Goal: Task Accomplishment & Management: Complete application form

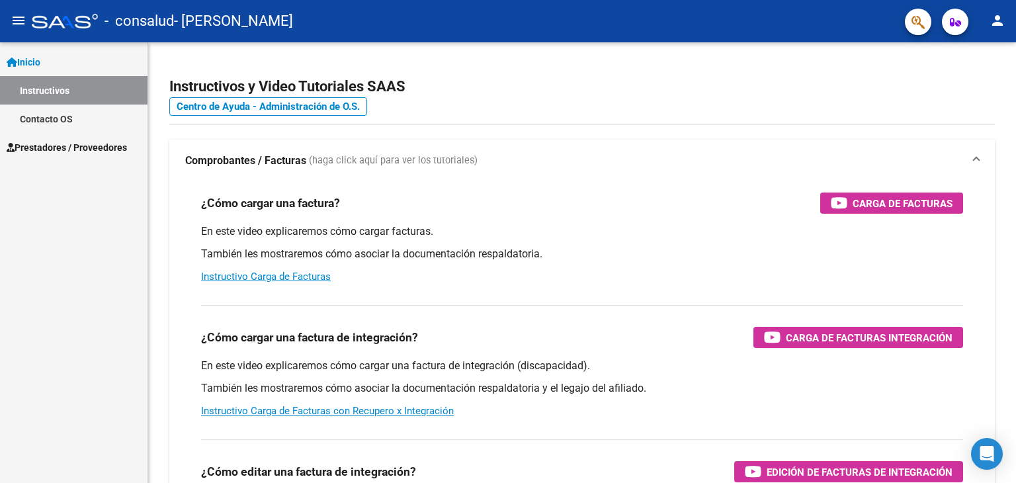
click at [59, 147] on span "Prestadores / Proveedores" at bounding box center [67, 147] width 120 height 15
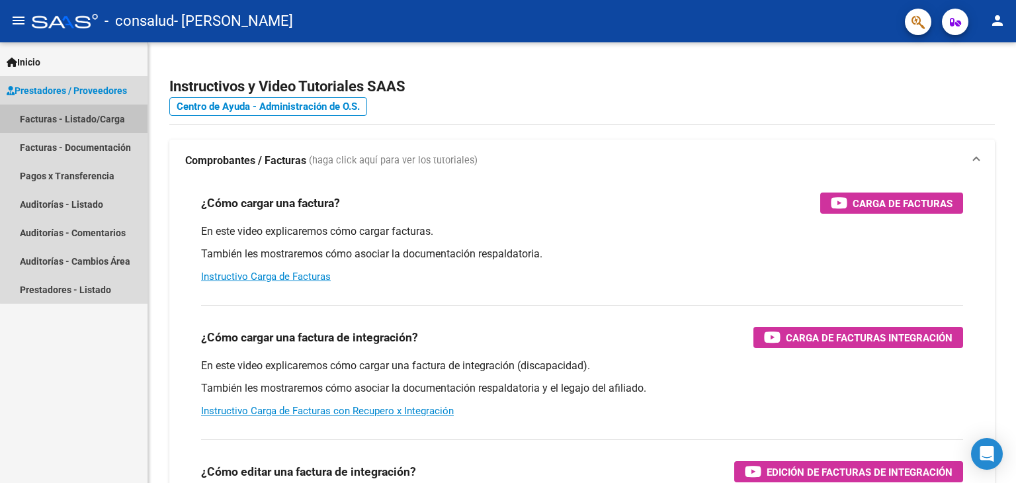
click at [87, 122] on link "Facturas - Listado/Carga" at bounding box center [73, 118] width 147 height 28
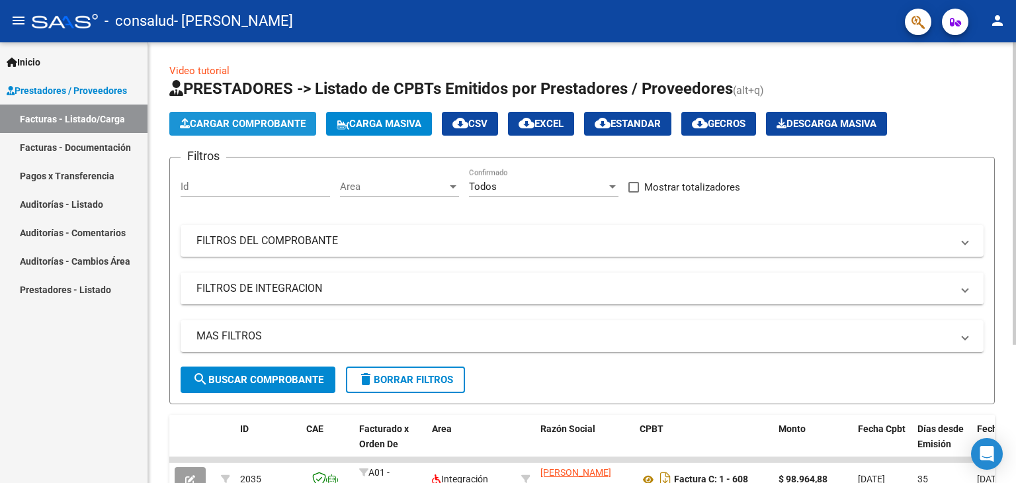
click at [254, 128] on span "Cargar Comprobante" at bounding box center [243, 124] width 126 height 12
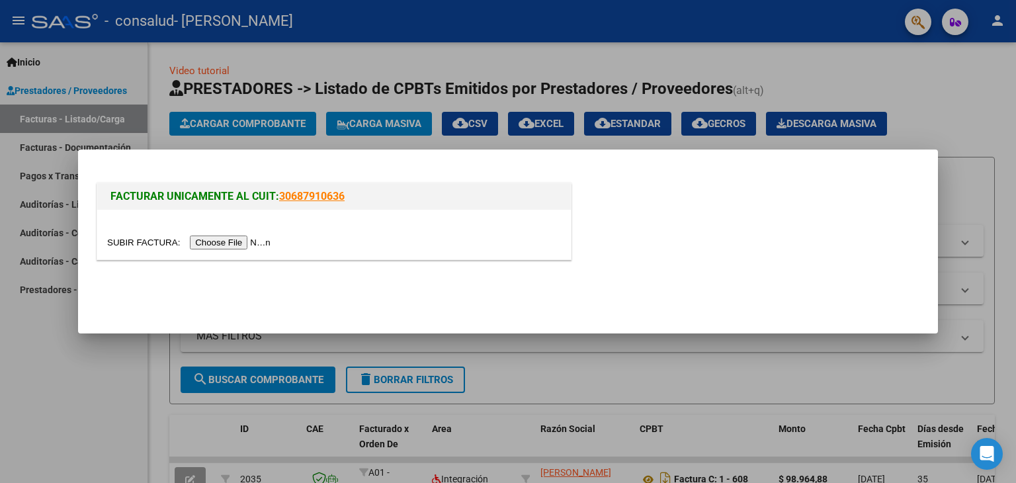
click at [282, 197] on link "30687910636" at bounding box center [311, 196] width 65 height 13
drag, startPoint x: 278, startPoint y: 196, endPoint x: 356, endPoint y: 196, distance: 78.0
click at [356, 196] on h1 "FACTURAR UNICAMENTE AL CUIT: 30687910636" at bounding box center [333, 196] width 447 height 16
click at [247, 245] on input "file" at bounding box center [190, 242] width 167 height 14
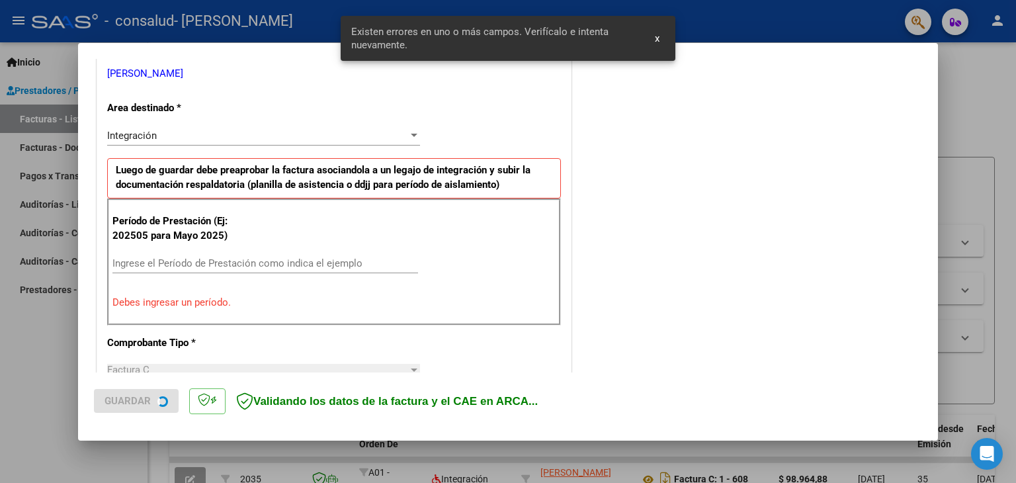
scroll to position [278, 0]
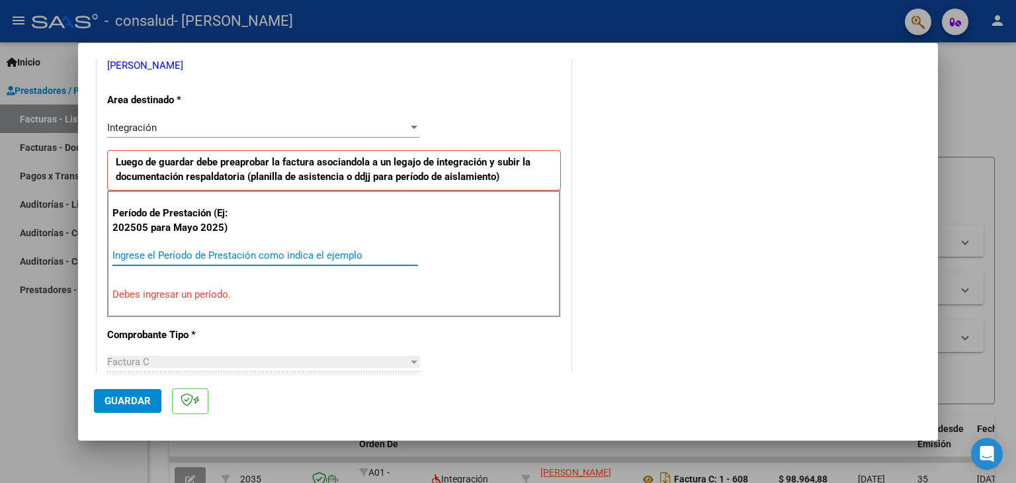
click at [149, 251] on input "Ingrese el Período de Prestación como indica el ejemplo" at bounding box center [264, 255] width 305 height 12
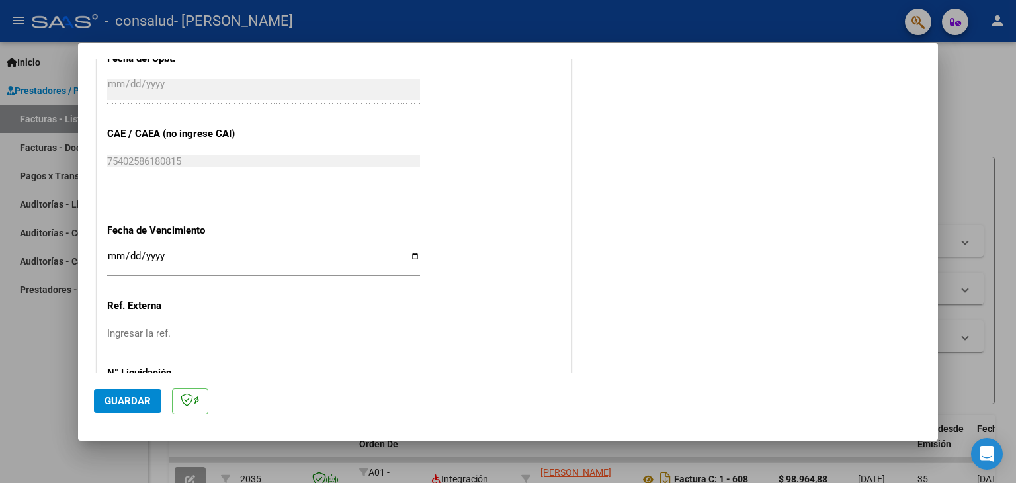
scroll to position [807, 0]
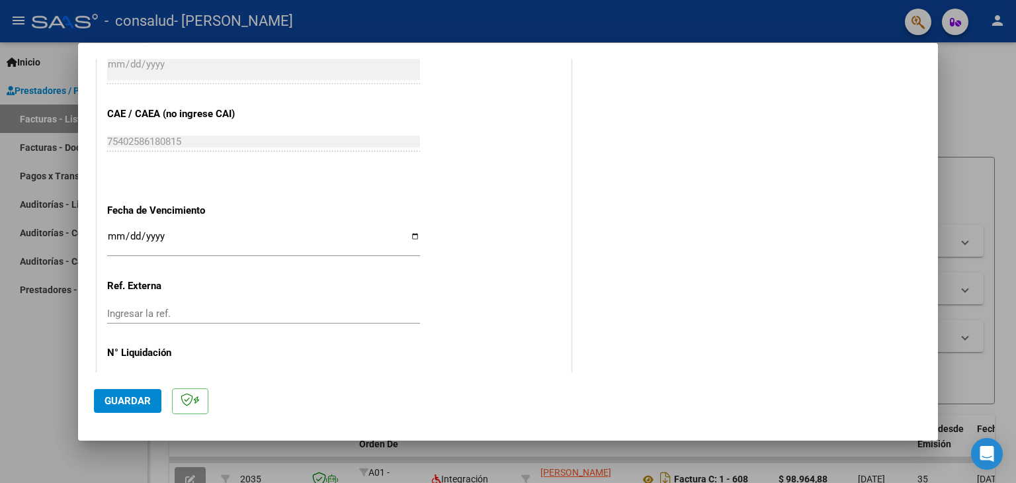
type input "202509"
click at [409, 234] on input "Ingresar la fecha" at bounding box center [263, 241] width 313 height 21
type input "[DATE]"
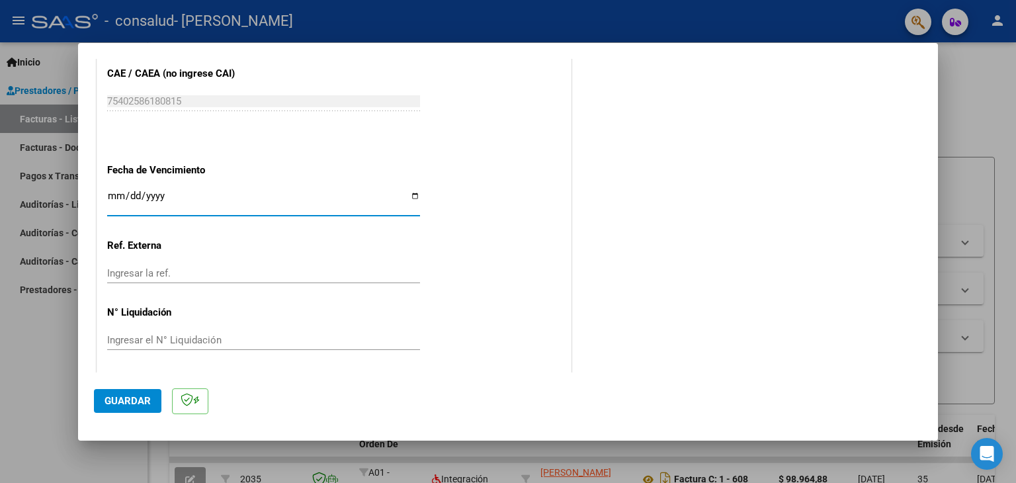
scroll to position [848, 0]
click at [128, 390] on button "Guardar" at bounding box center [127, 401] width 67 height 24
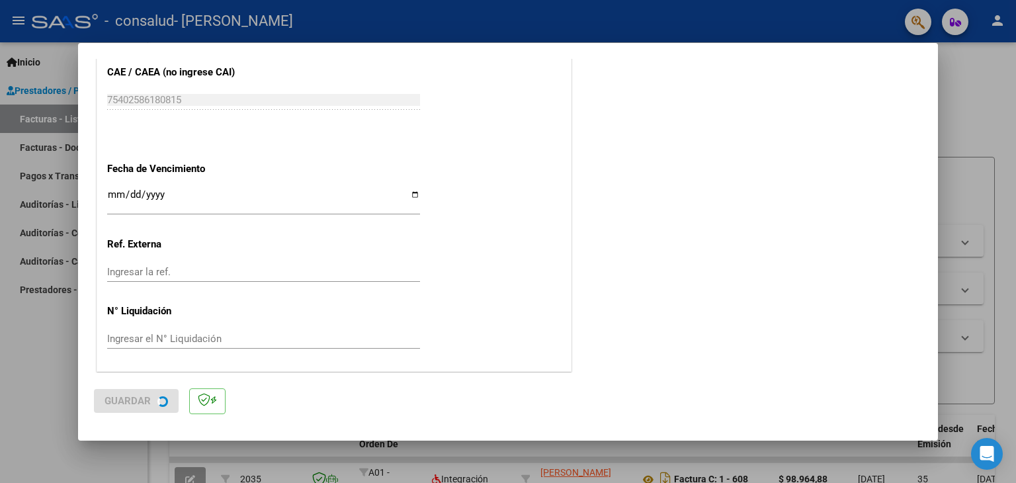
scroll to position [0, 0]
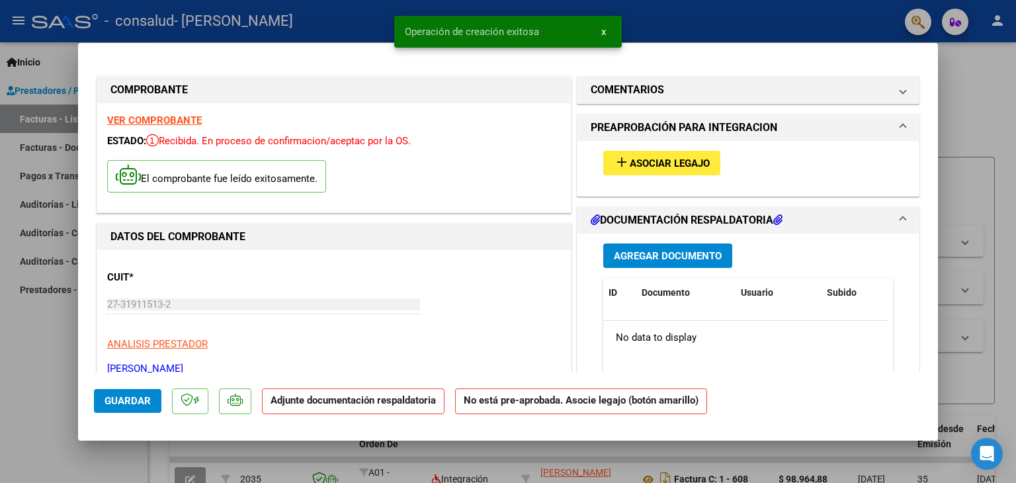
click at [672, 252] on span "Agregar Documento" at bounding box center [668, 256] width 108 height 12
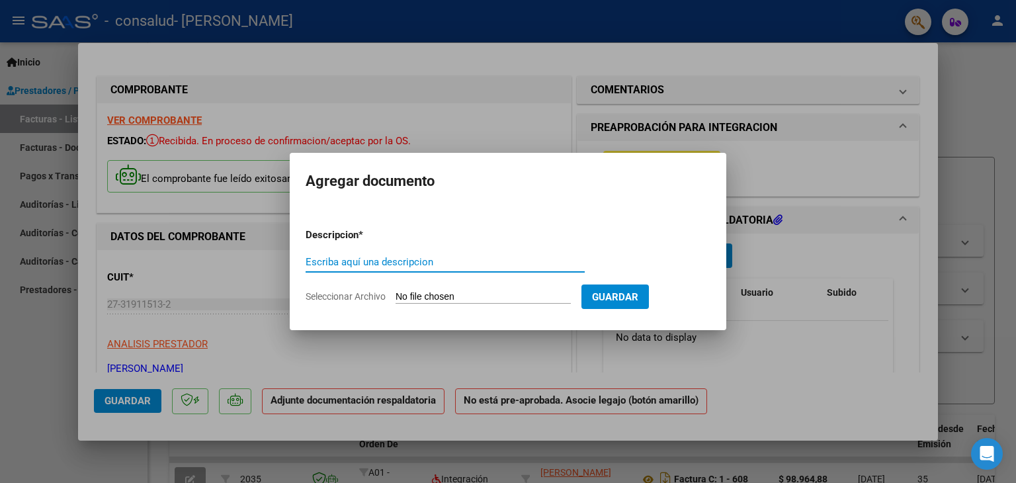
click at [369, 266] on input "Escriba aquí una descripcion" at bounding box center [444, 262] width 279 height 12
type input "ASISTENCIA SEPTIEMBRE [PERSON_NAME]"
click at [558, 299] on input "Seleccionar Archivo" at bounding box center [482, 297] width 175 height 13
type input "C:\fakepath\ASISTENCIA SEPTIEMBRE [PERSON_NAME].pdf"
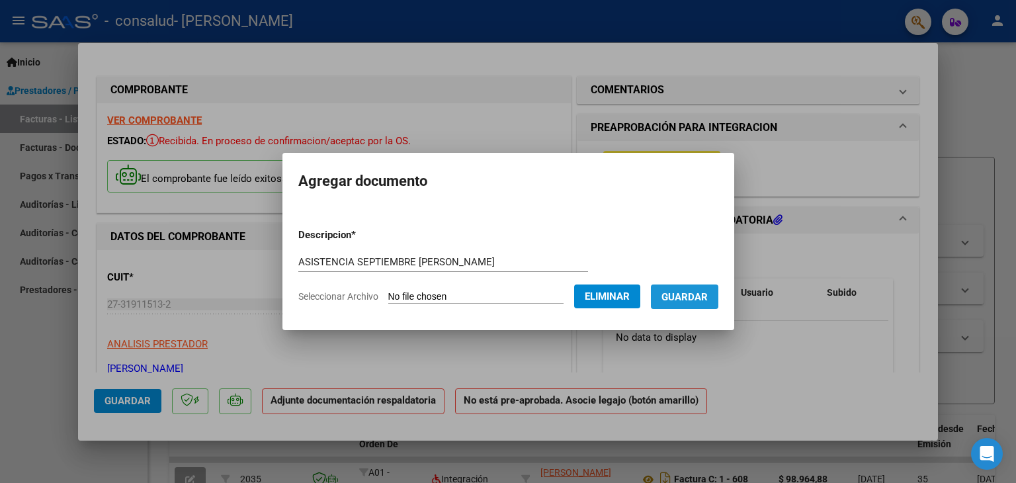
click at [708, 290] on span "Guardar" at bounding box center [684, 296] width 46 height 12
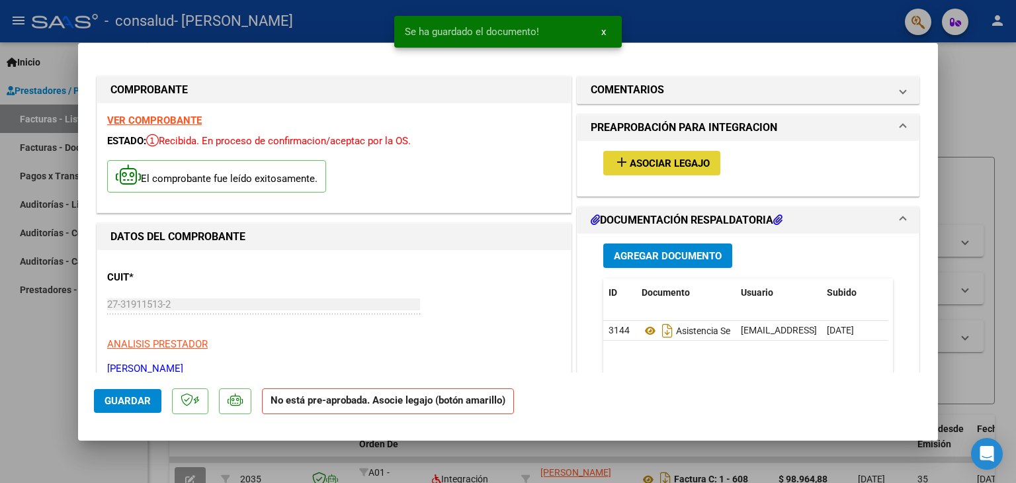
click at [676, 165] on span "Asociar Legajo" at bounding box center [669, 163] width 80 height 12
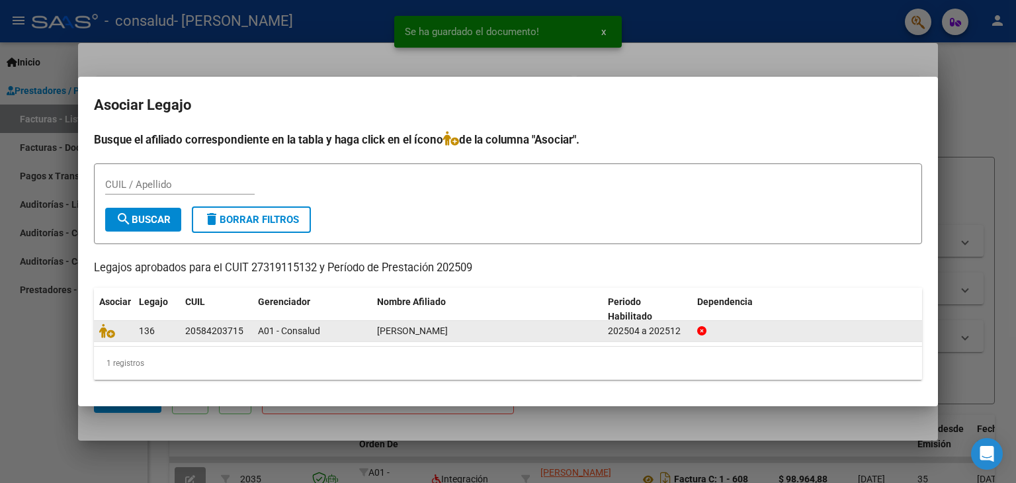
click at [206, 329] on div "20584203715" at bounding box center [214, 330] width 58 height 15
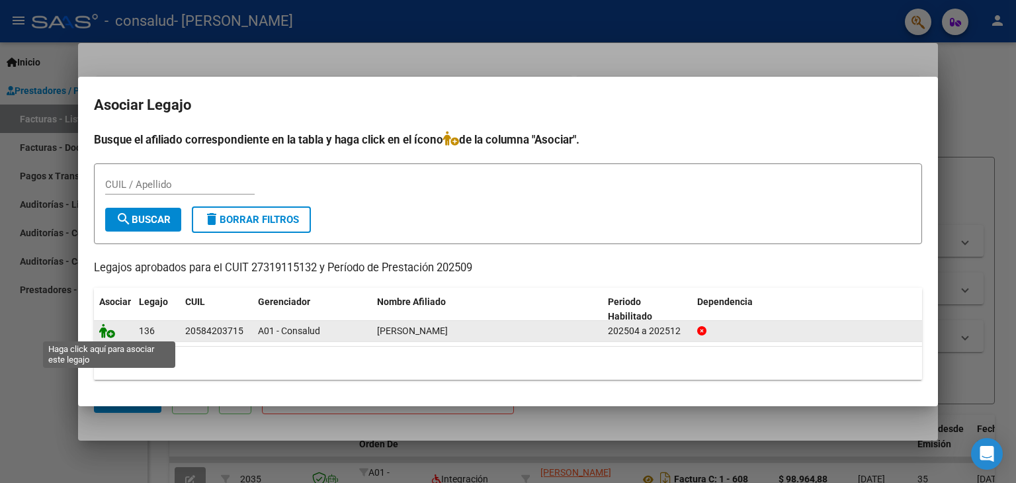
click at [107, 331] on icon at bounding box center [107, 330] width 16 height 15
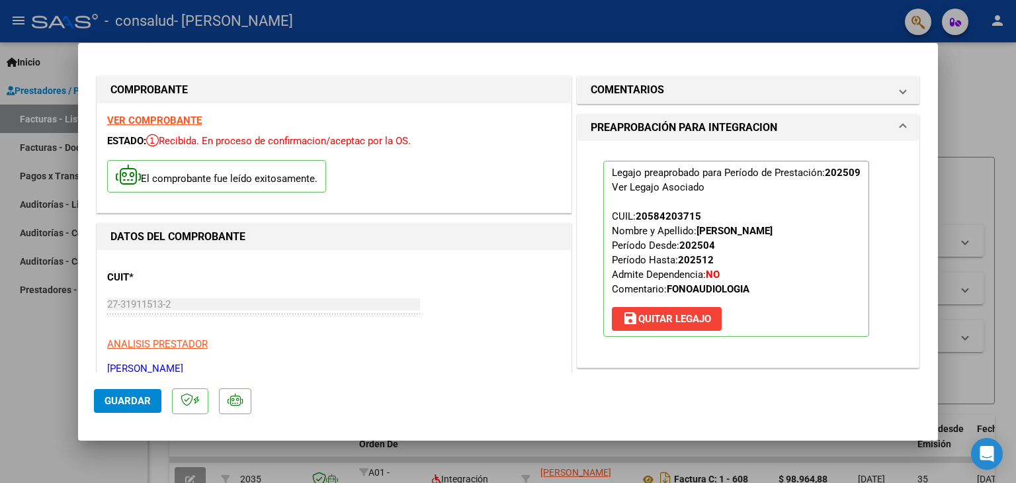
click at [151, 396] on button "Guardar" at bounding box center [127, 401] width 67 height 24
click at [145, 403] on span "Guardar" at bounding box center [127, 401] width 46 height 12
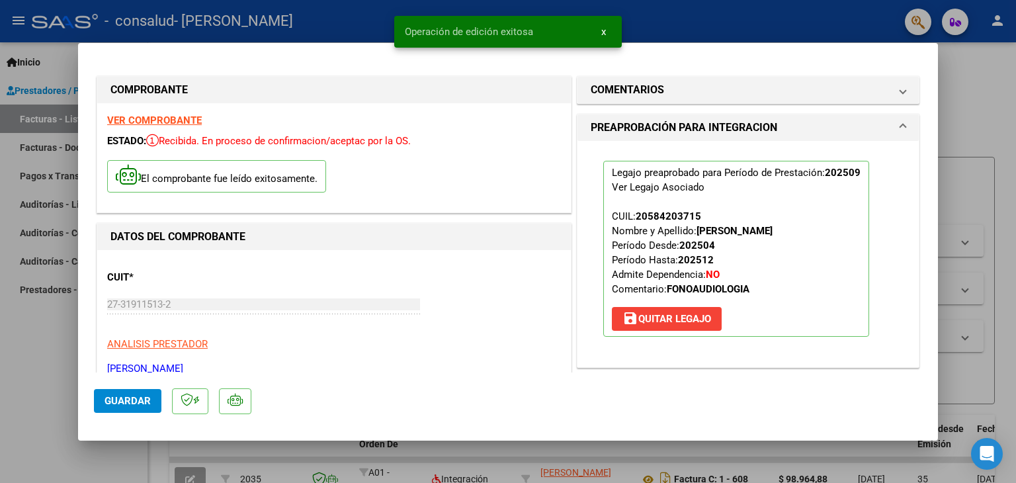
click at [40, 371] on div at bounding box center [508, 241] width 1016 height 483
type input "$ 0,00"
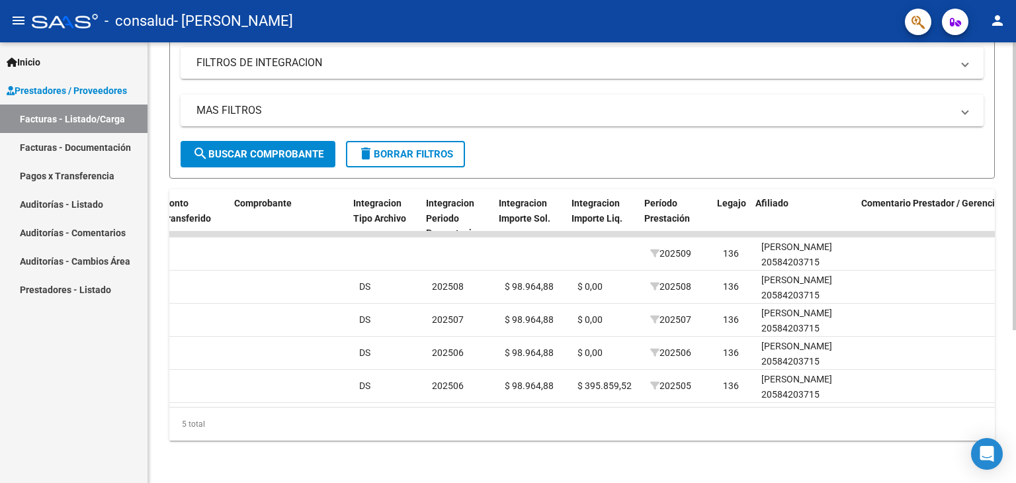
scroll to position [0, 1252]
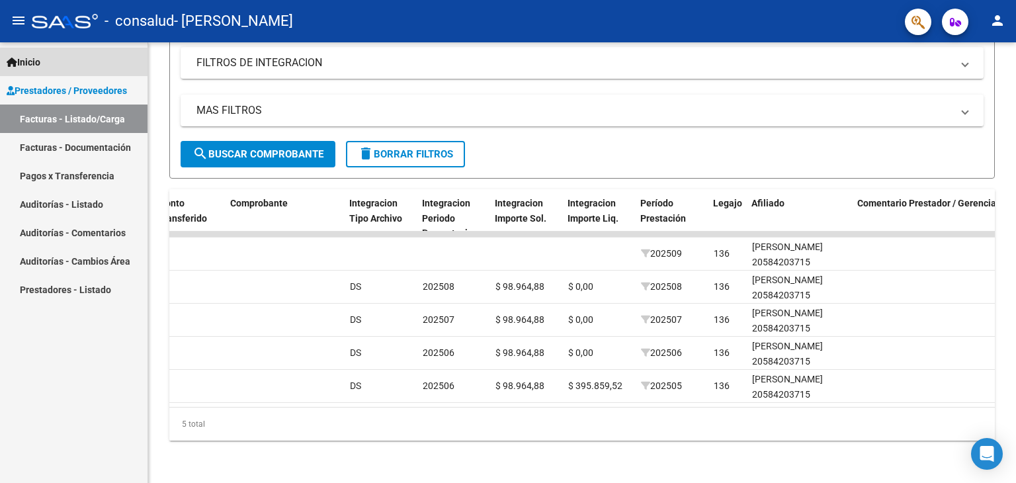
click at [53, 67] on link "Inicio" at bounding box center [73, 62] width 147 height 28
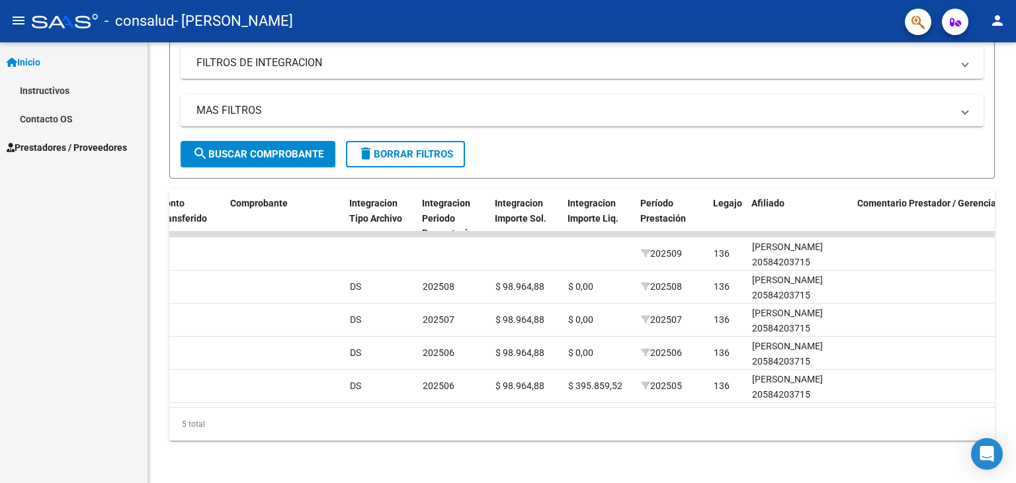
click at [45, 146] on span "Prestadores / Proveedores" at bounding box center [67, 147] width 120 height 15
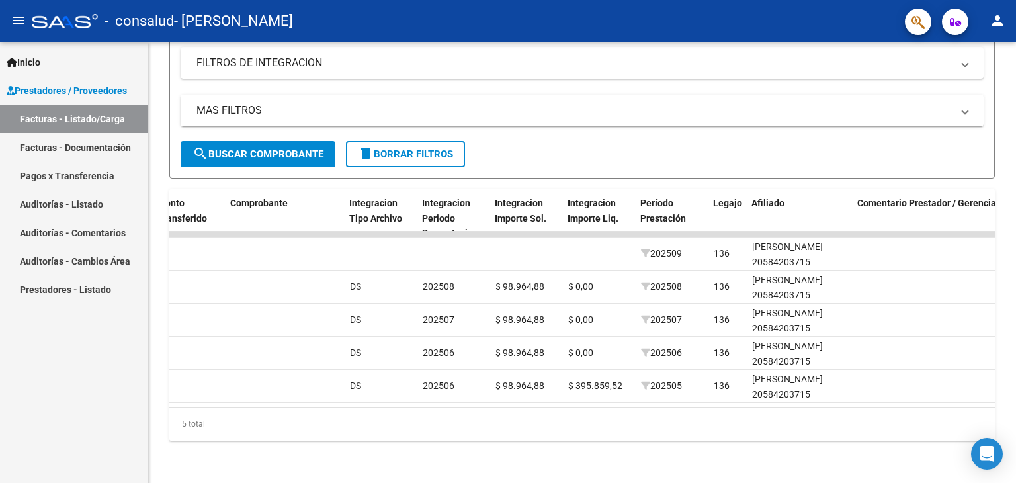
click at [88, 124] on link "Facturas - Listado/Carga" at bounding box center [73, 118] width 147 height 28
click at [87, 122] on link "Facturas - Listado/Carga" at bounding box center [73, 118] width 147 height 28
click at [87, 151] on link "Facturas - Documentación" at bounding box center [73, 147] width 147 height 28
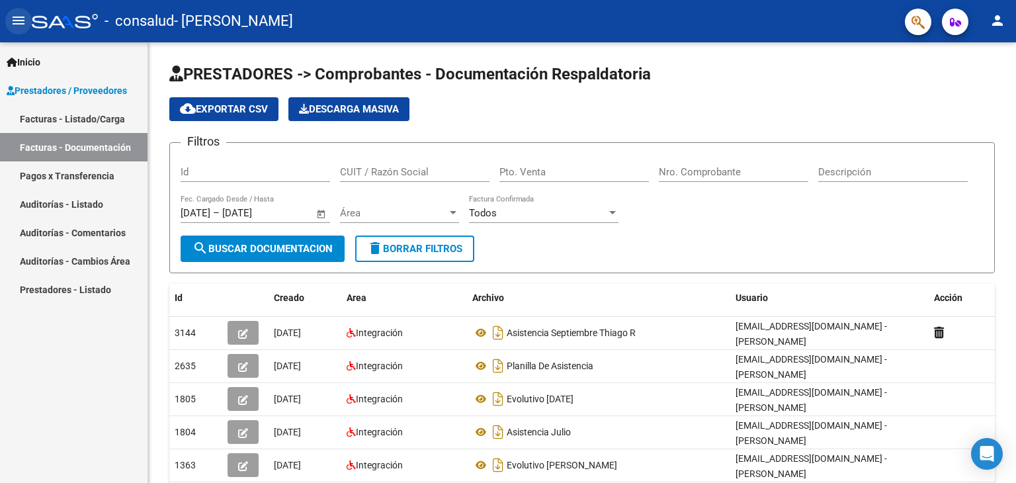
click at [16, 24] on mat-icon "menu" at bounding box center [19, 21] width 16 height 16
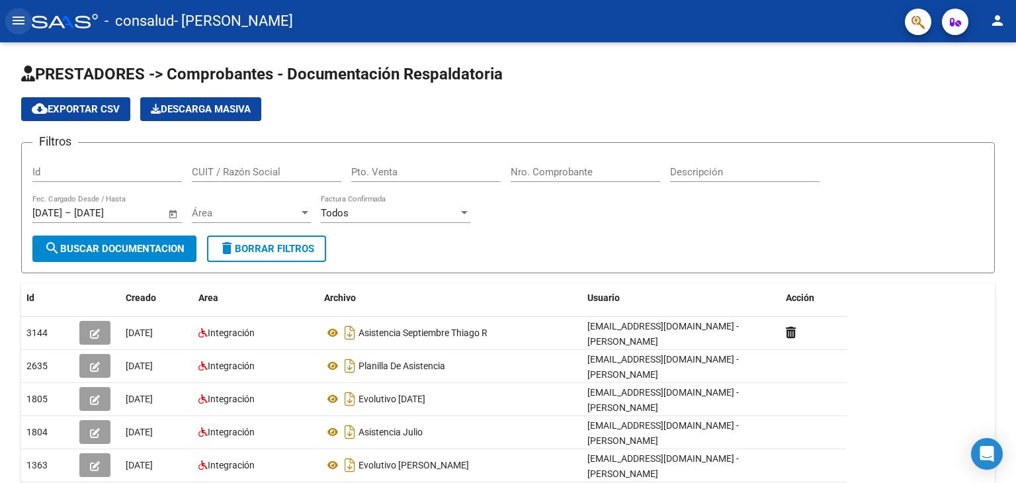
click at [20, 15] on mat-icon "menu" at bounding box center [19, 21] width 16 height 16
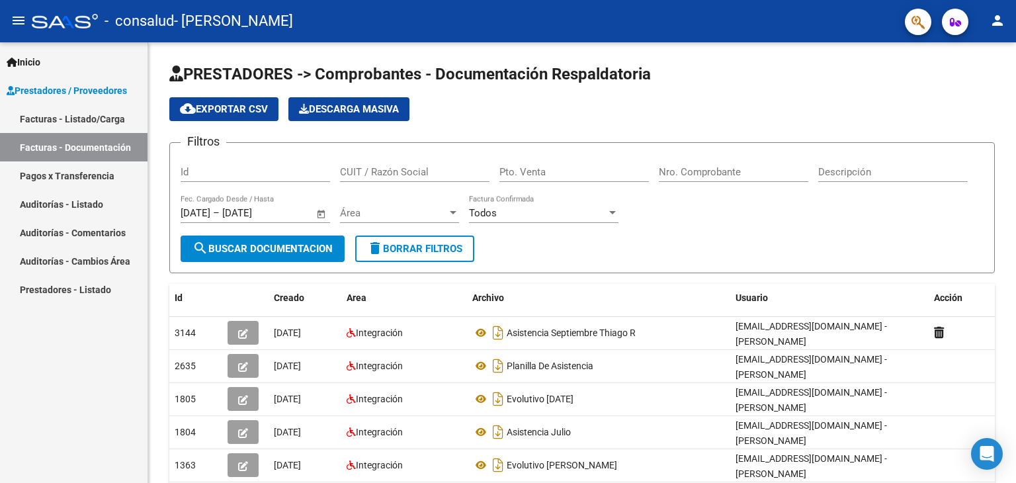
click at [52, 63] on link "Inicio" at bounding box center [73, 62] width 147 height 28
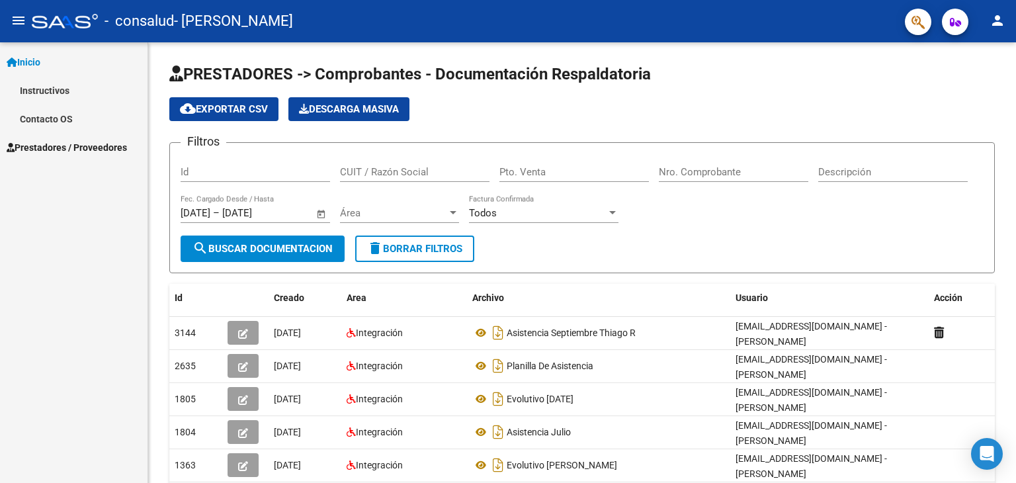
click at [52, 92] on link "Instructivos" at bounding box center [73, 90] width 147 height 28
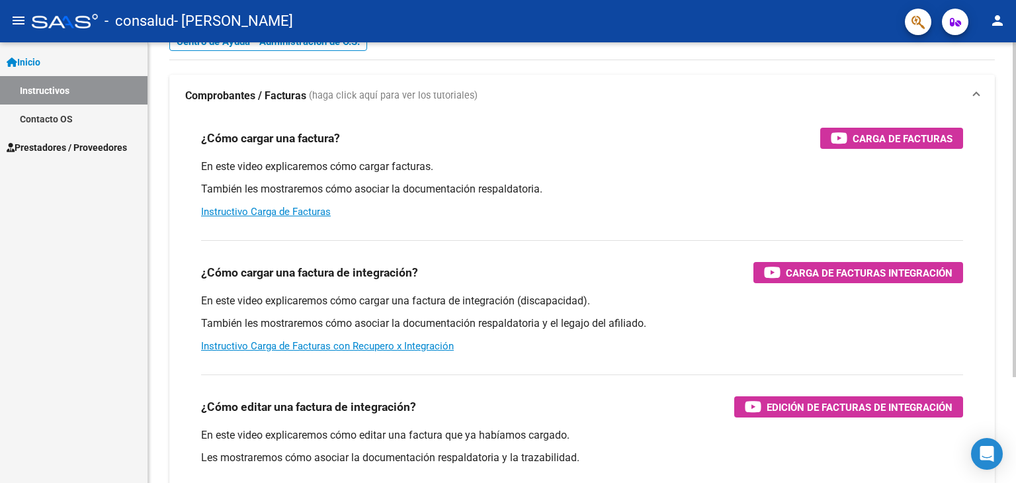
scroll to position [66, 0]
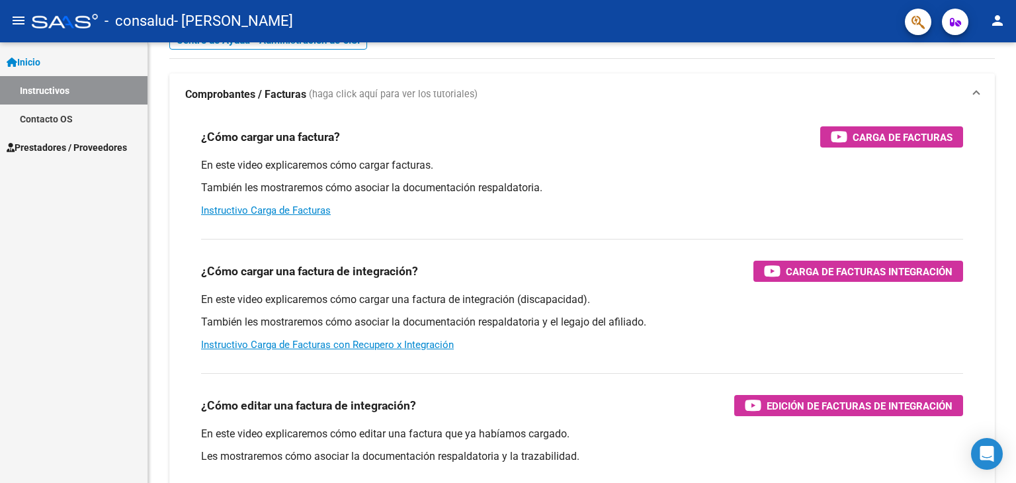
click at [61, 143] on span "Prestadores / Proveedores" at bounding box center [67, 147] width 120 height 15
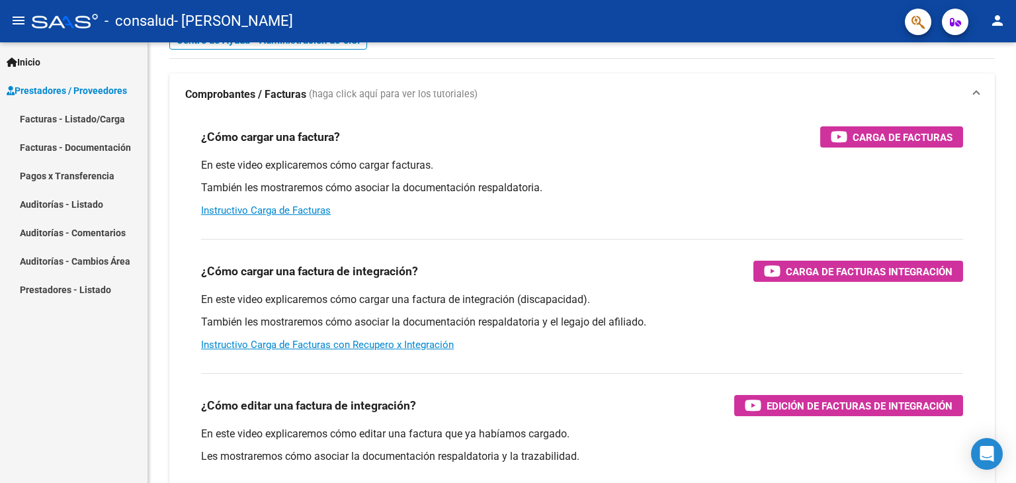
click at [89, 118] on link "Facturas - Listado/Carga" at bounding box center [73, 118] width 147 height 28
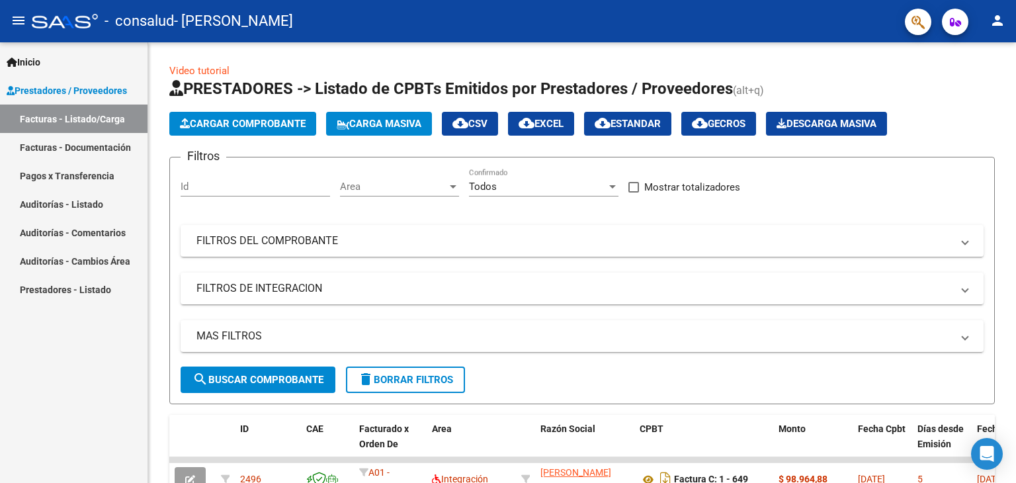
click at [956, 20] on icon "button" at bounding box center [955, 22] width 11 height 10
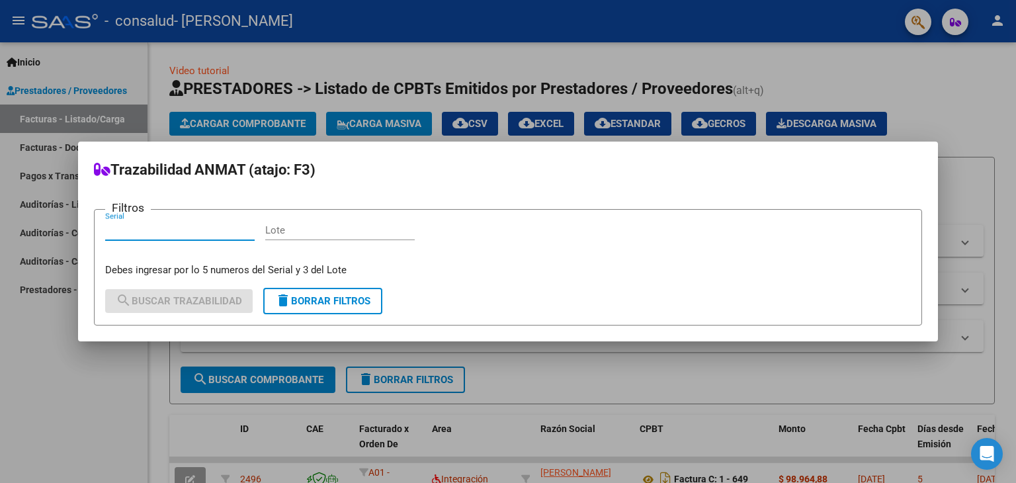
click at [925, 22] on div at bounding box center [508, 241] width 1016 height 483
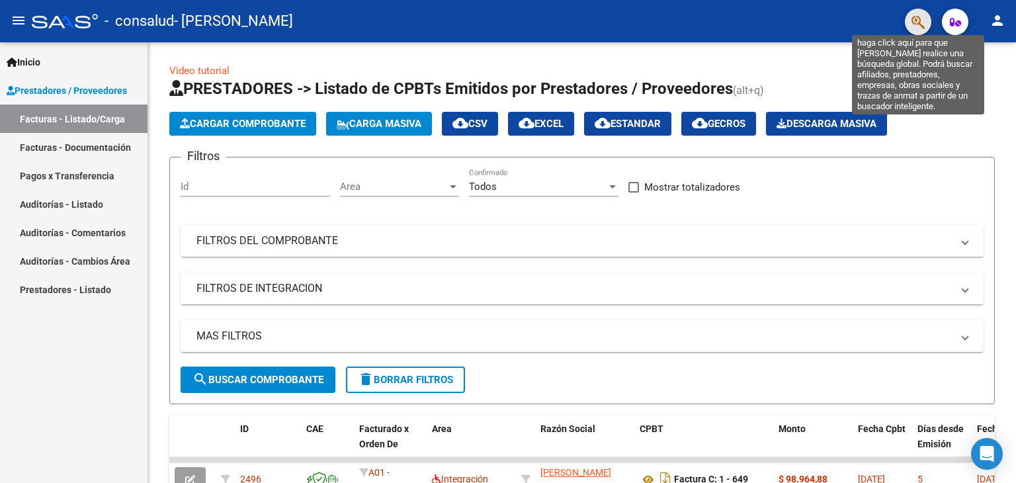
click at [920, 23] on icon "button" at bounding box center [917, 22] width 13 height 15
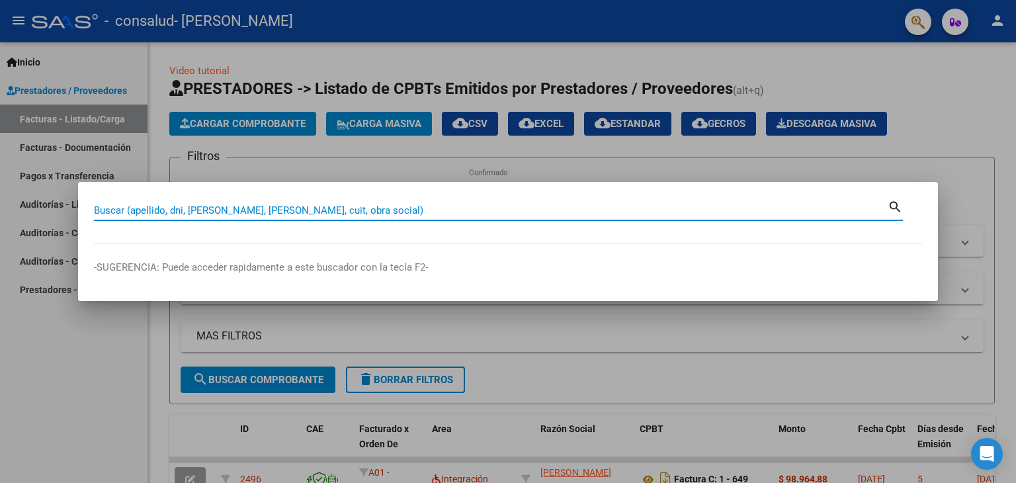
click at [167, 212] on input "Buscar (apellido, dni, [PERSON_NAME], [PERSON_NAME], cuit, obra social)" at bounding box center [490, 210] width 793 height 12
type input "30585412453"
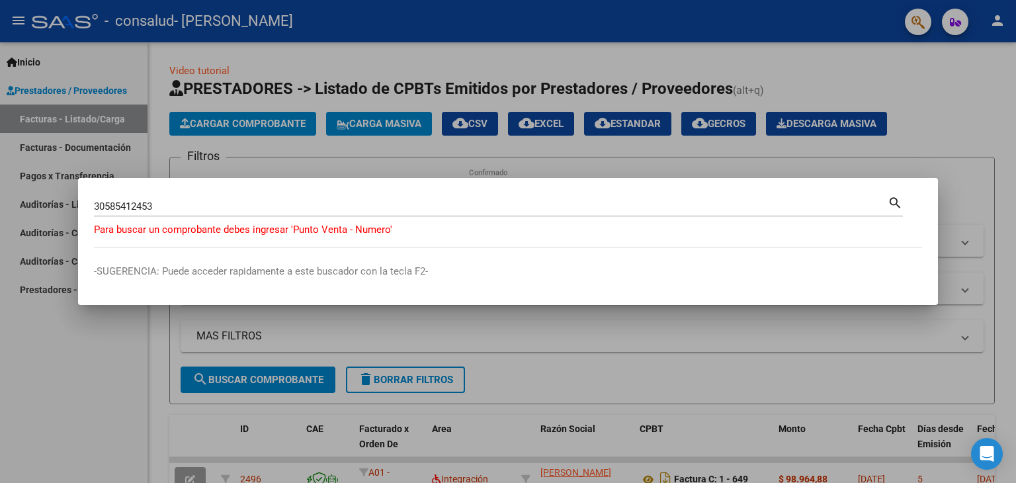
click at [190, 222] on div "30585412453 Buscar (apellido, dni, [PERSON_NAME], [PERSON_NAME], cuit, obra soc…" at bounding box center [498, 211] width 809 height 35
click at [263, 284] on mat-dialog-container "30585412453 Buscar (apellido, dni, cuil, nro traspaso, cuit, obra social) searc…" at bounding box center [508, 241] width 860 height 127
click at [901, 204] on mat-icon "search" at bounding box center [894, 202] width 15 height 16
click at [946, 135] on div at bounding box center [508, 241] width 1016 height 483
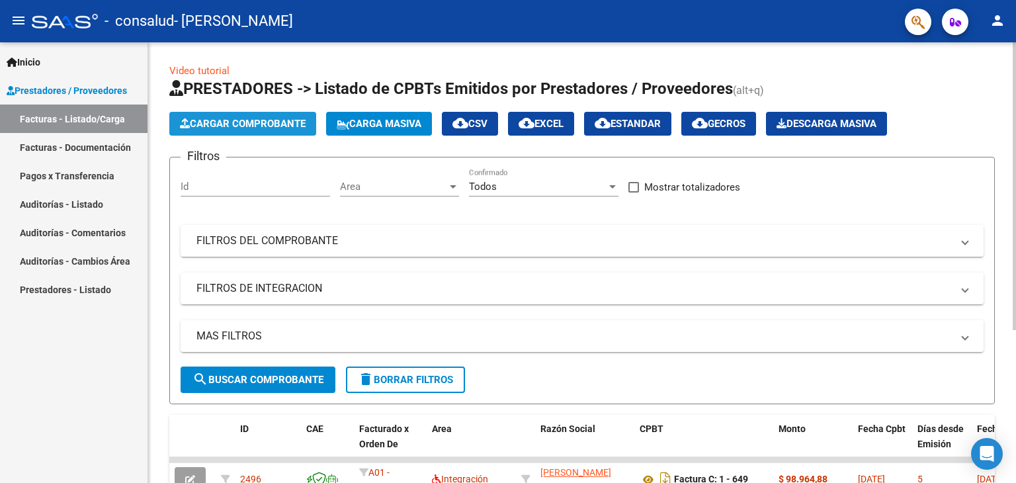
click at [240, 118] on span "Cargar Comprobante" at bounding box center [243, 124] width 126 height 12
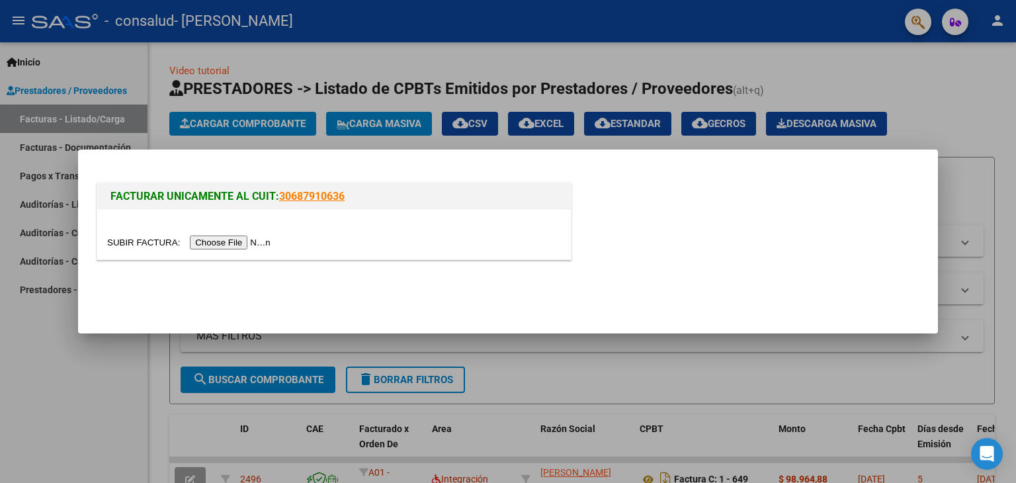
click at [996, 21] on div at bounding box center [508, 241] width 1016 height 483
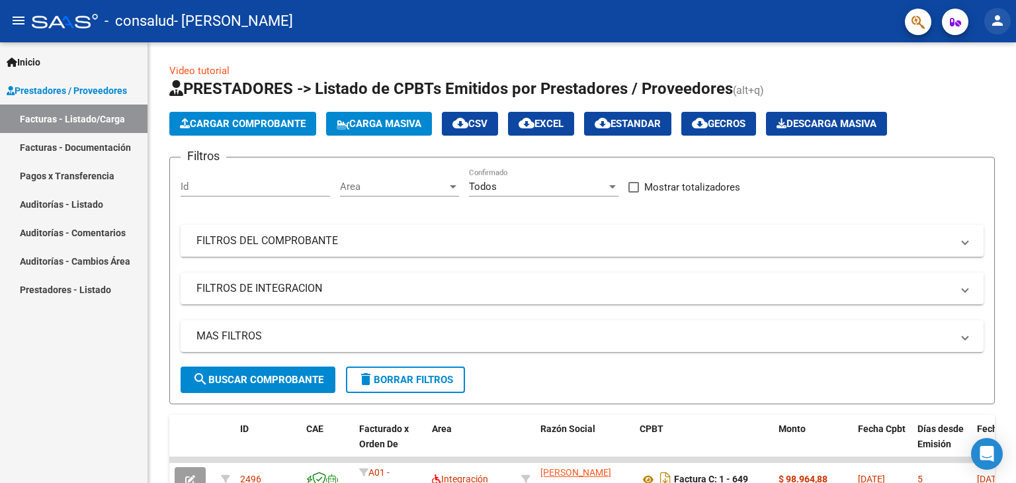
click at [1004, 22] on mat-icon "person" at bounding box center [997, 21] width 16 height 16
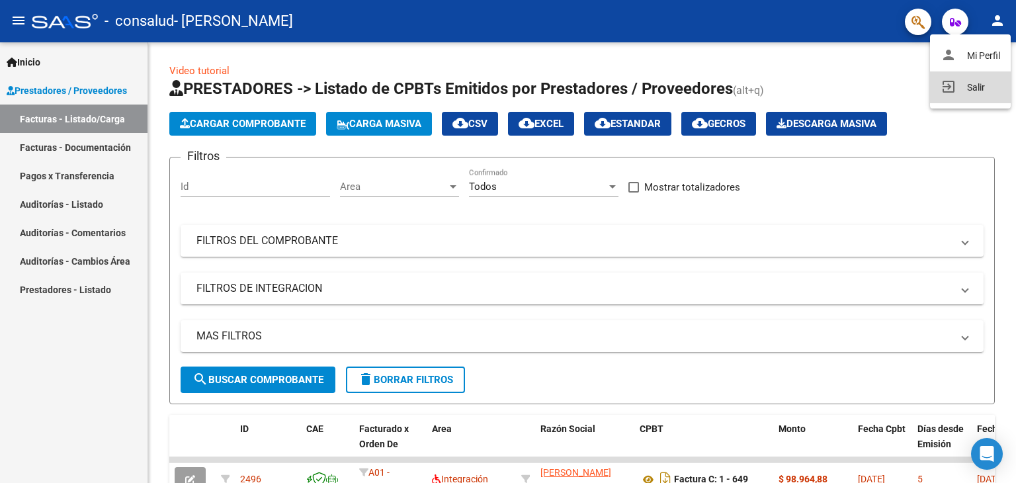
click at [965, 79] on button "exit_to_app Salir" at bounding box center [970, 87] width 81 height 32
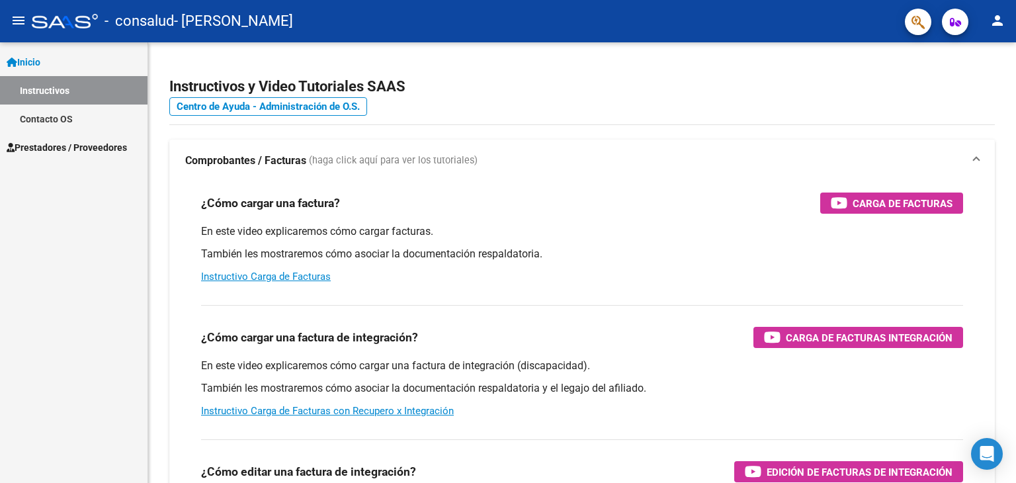
click at [66, 146] on span "Prestadores / Proveedores" at bounding box center [67, 147] width 120 height 15
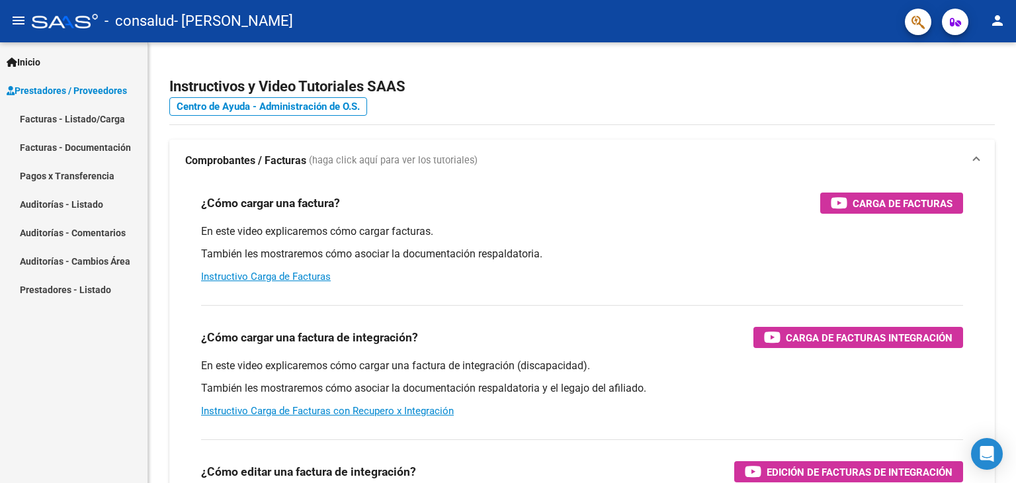
click at [102, 95] on span "Prestadores / Proveedores" at bounding box center [67, 90] width 120 height 15
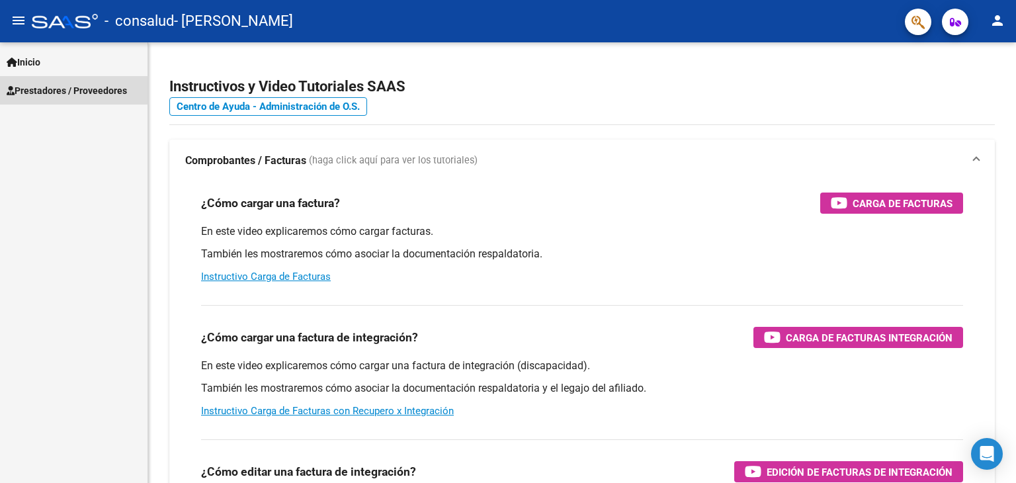
click at [92, 90] on span "Prestadores / Proveedores" at bounding box center [67, 90] width 120 height 15
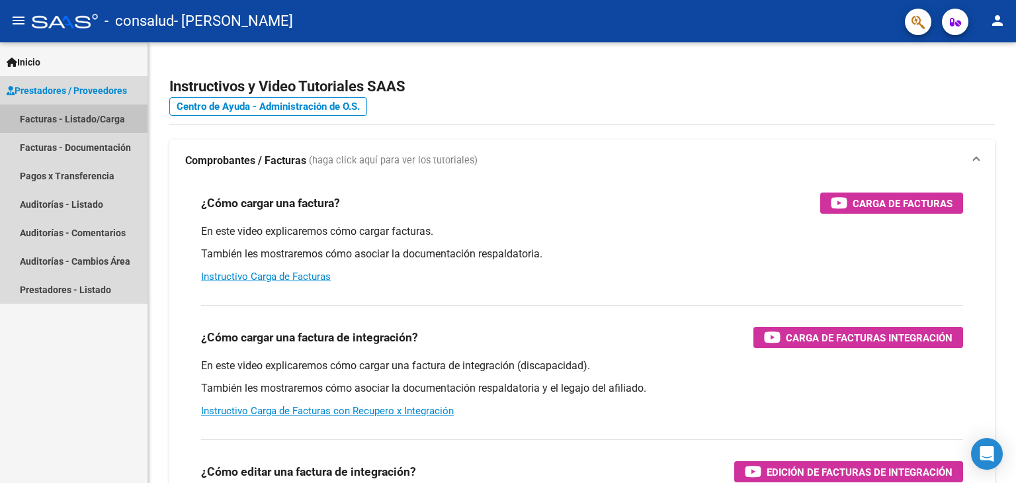
click at [85, 120] on link "Facturas - Listado/Carga" at bounding box center [73, 118] width 147 height 28
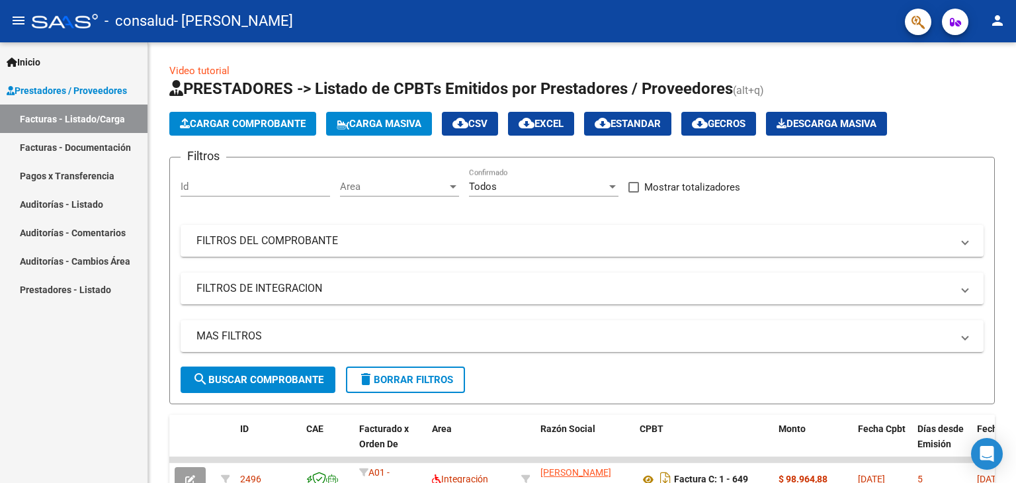
click at [87, 284] on link "Prestadores - Listado" at bounding box center [73, 289] width 147 height 28
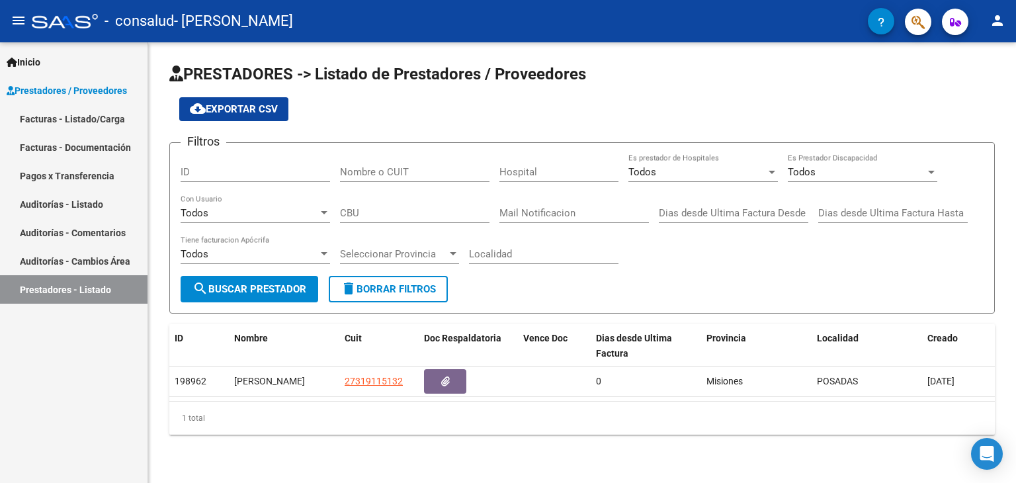
click at [67, 99] on link "Prestadores / Proveedores" at bounding box center [73, 90] width 147 height 28
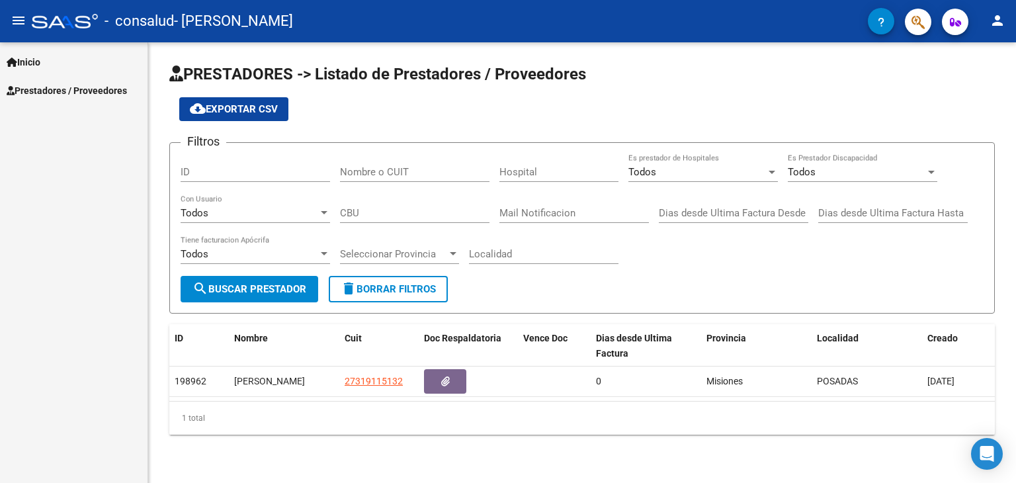
click at [120, 91] on span "Prestadores / Proveedores" at bounding box center [67, 90] width 120 height 15
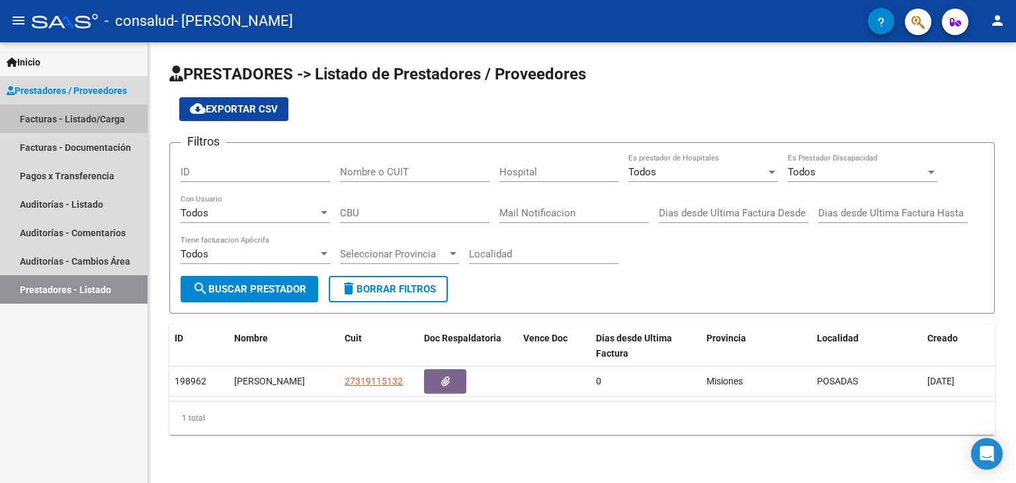
click at [82, 124] on link "Facturas - Listado/Carga" at bounding box center [73, 118] width 147 height 28
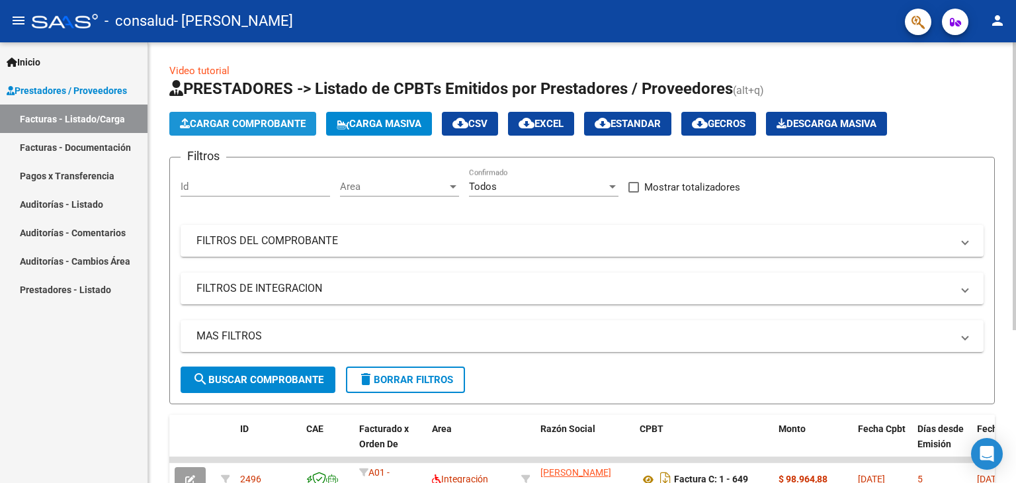
click at [265, 125] on span "Cargar Comprobante" at bounding box center [243, 124] width 126 height 12
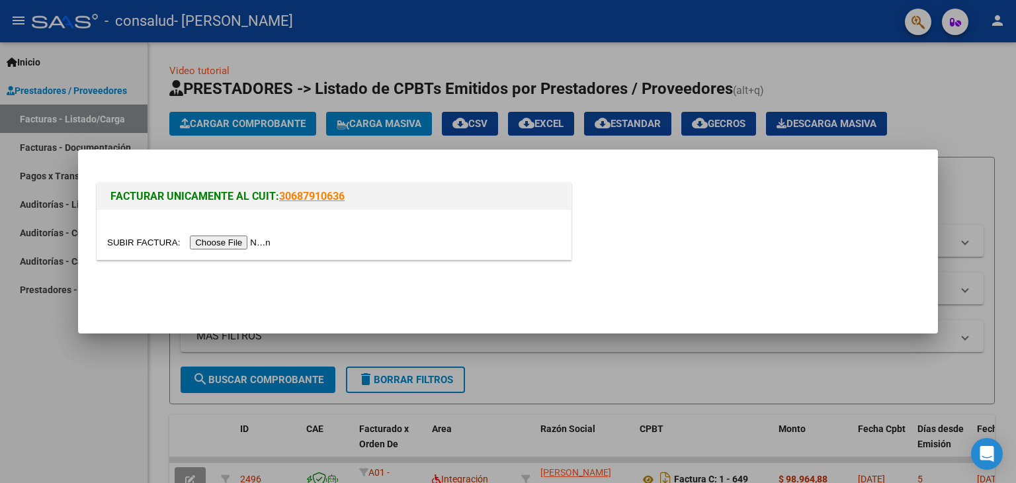
click at [134, 400] on div at bounding box center [508, 241] width 1016 height 483
